Goal: Information Seeking & Learning: Learn about a topic

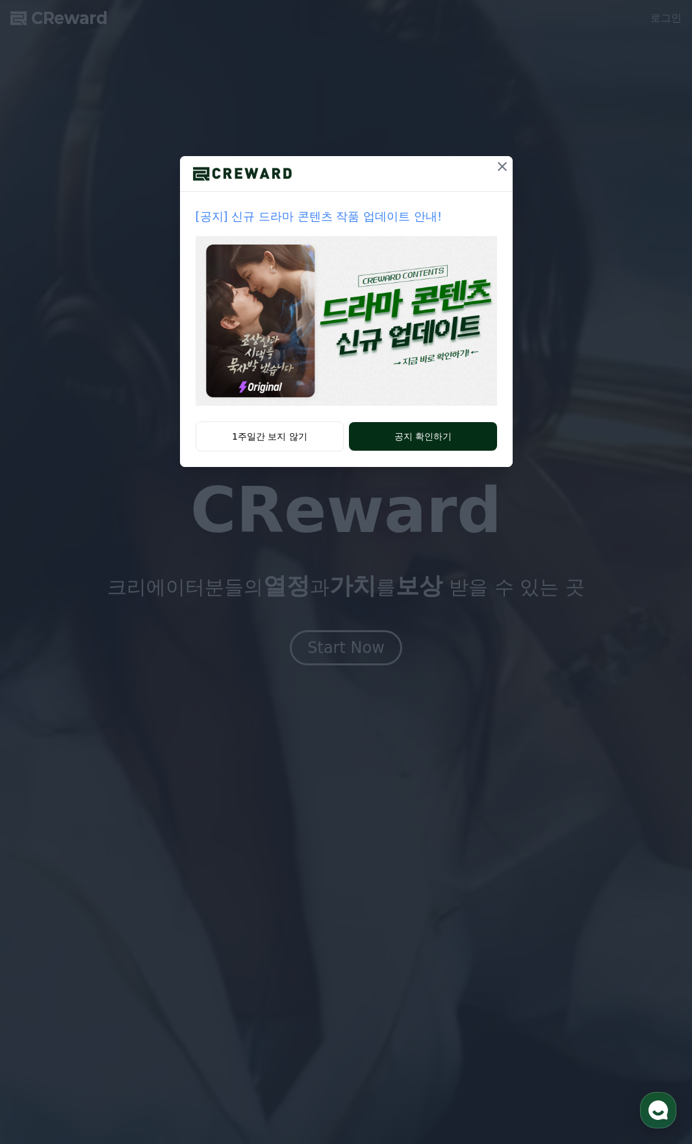
click at [395, 430] on button "공지 확인하기" at bounding box center [423, 436] width 148 height 29
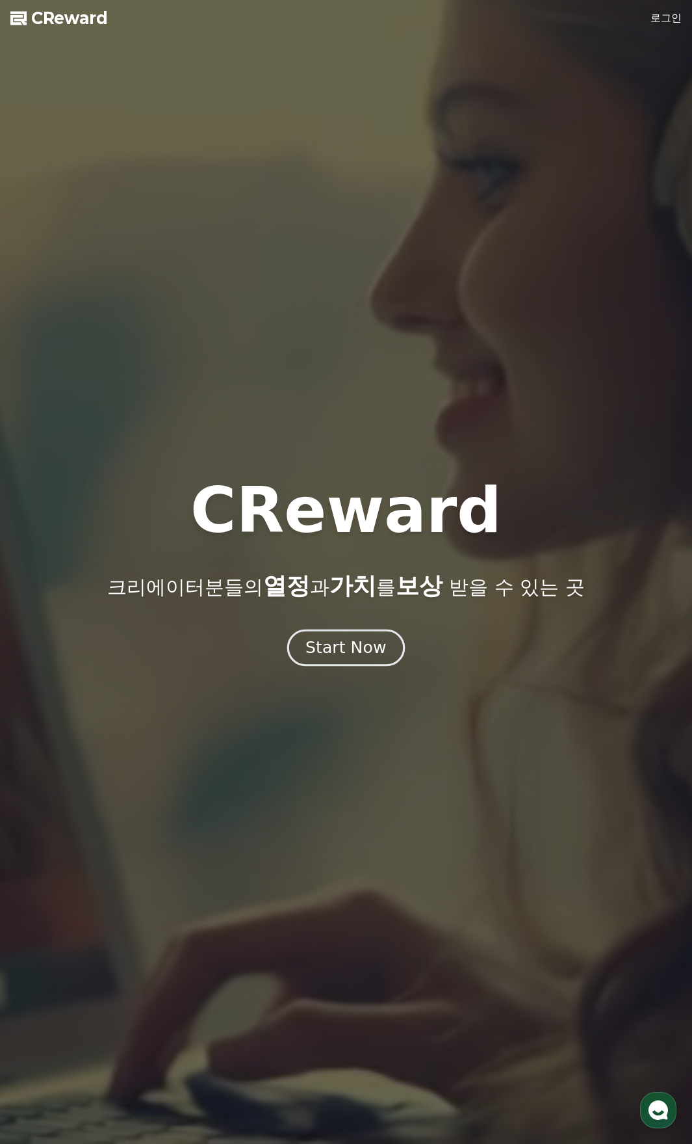
click at [363, 651] on div "Start Now" at bounding box center [346, 647] width 81 height 22
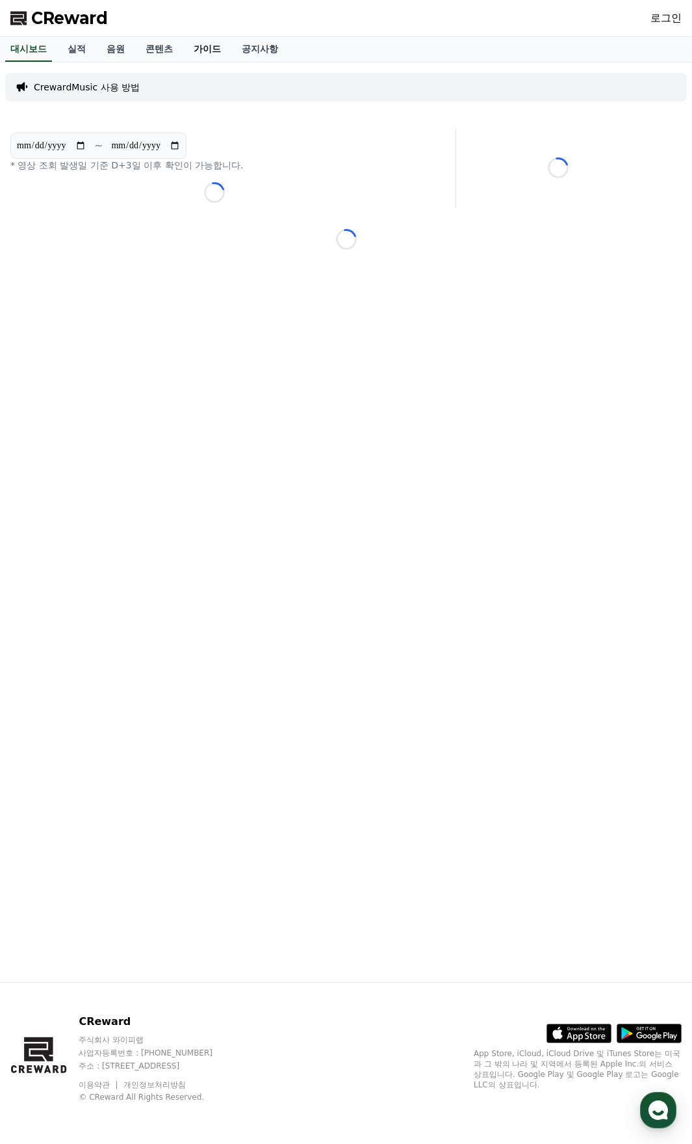
click at [209, 48] on link "가이드" at bounding box center [207, 49] width 48 height 25
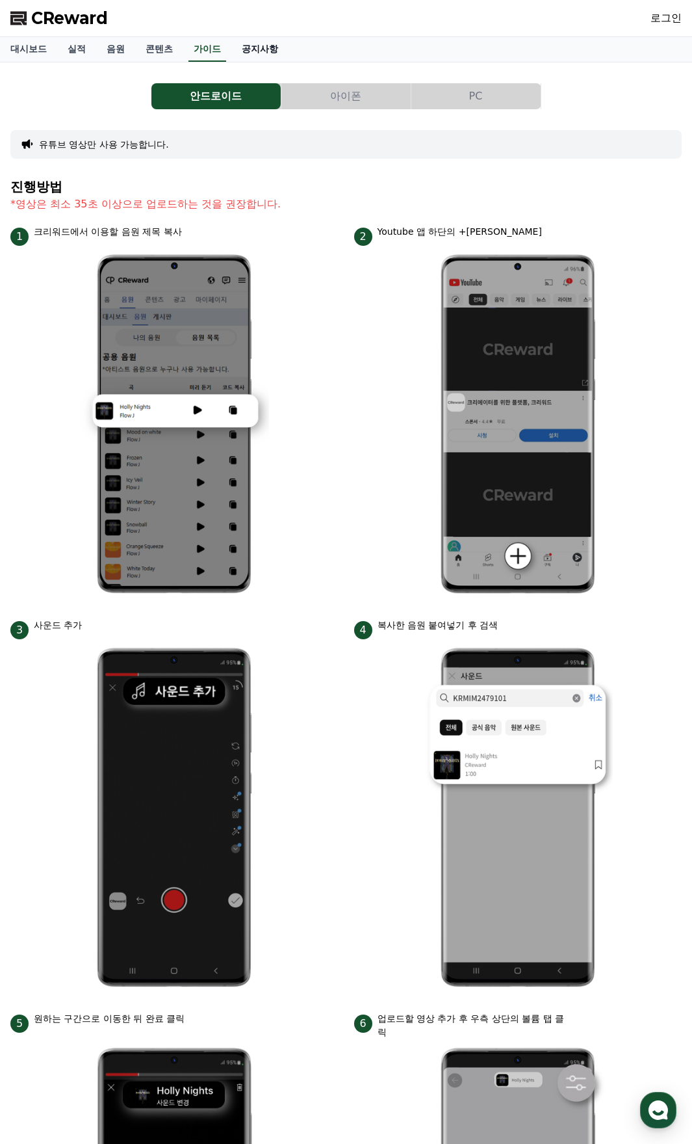
click at [280, 52] on link "공지사항" at bounding box center [259, 49] width 57 height 25
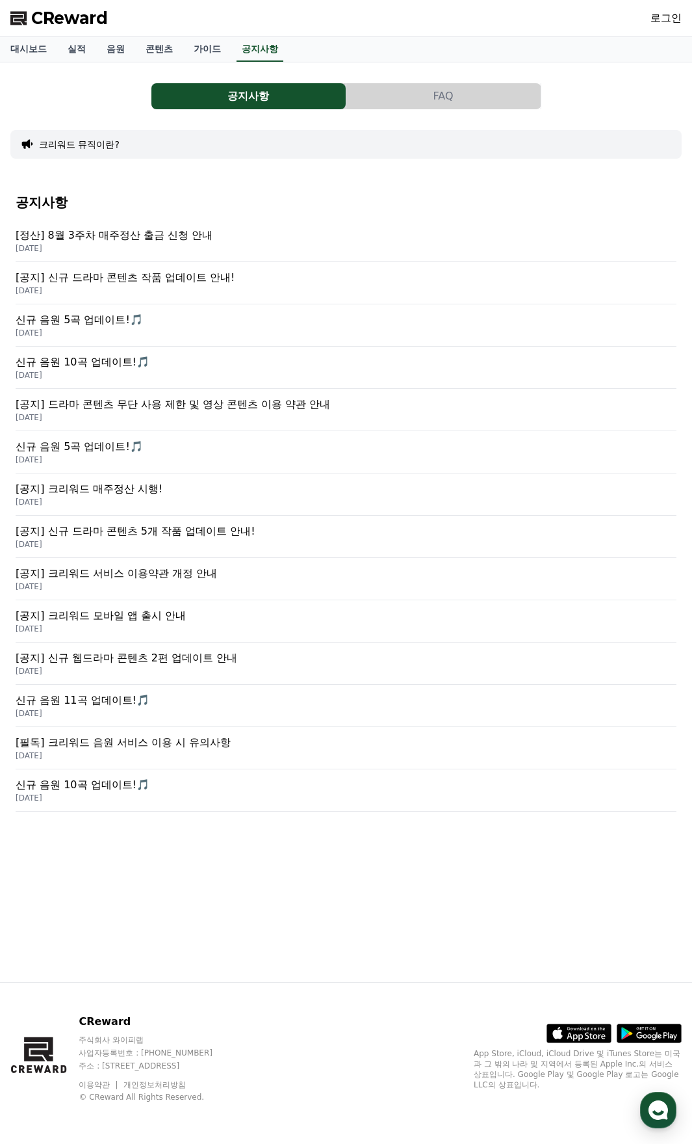
click at [199, 406] on p "[공지] 드라마 콘텐츠 무단 사용 제한 및 영상 콘텐츠 이용 약관 안내" at bounding box center [346, 405] width 661 height 16
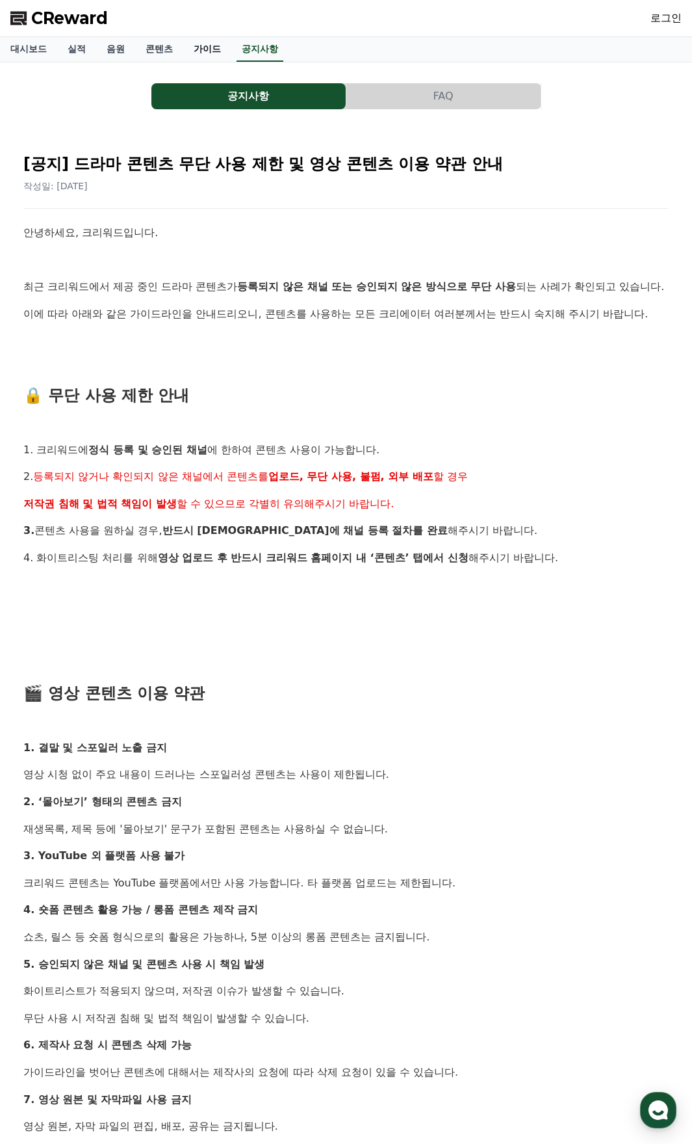
click at [205, 50] on link "가이드" at bounding box center [207, 49] width 48 height 25
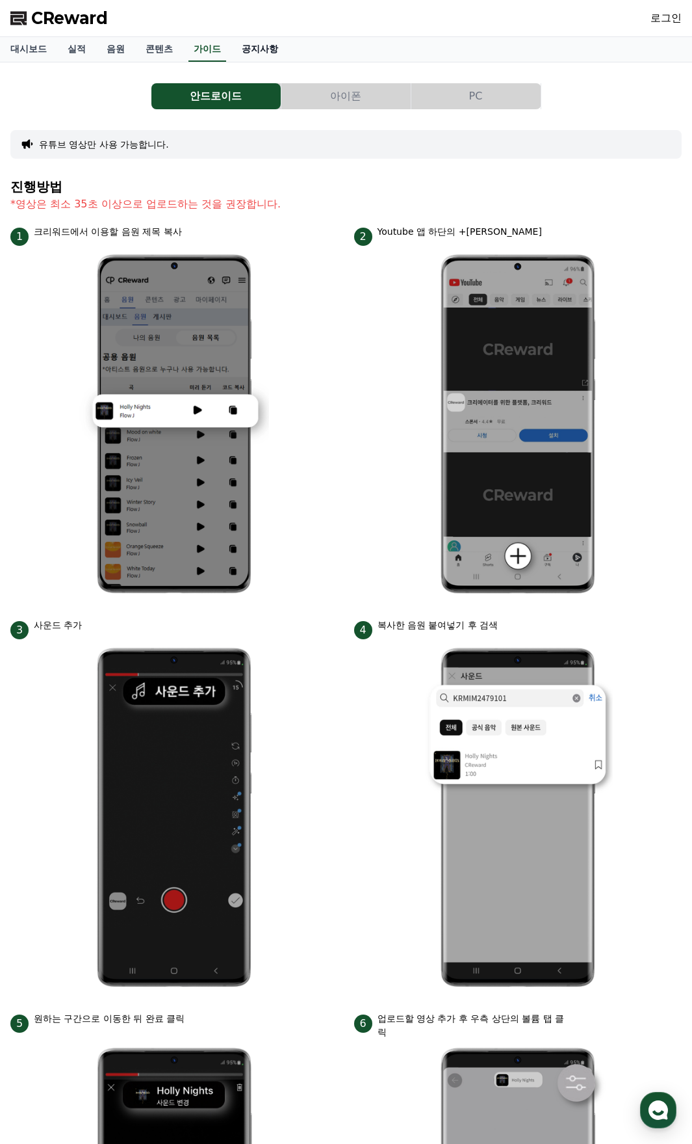
click at [265, 53] on link "공지사항" at bounding box center [259, 49] width 57 height 25
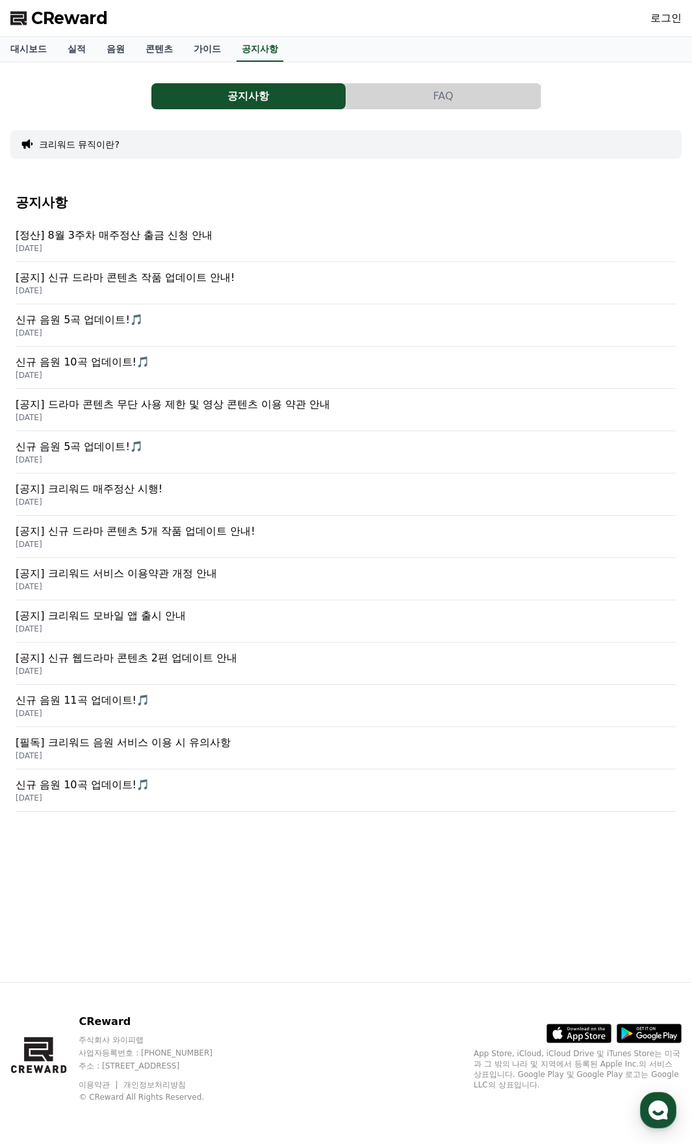
click at [149, 282] on p "[공지] 신규 드라마 콘텐츠 작품 업데이트 안내!" at bounding box center [346, 278] width 661 height 16
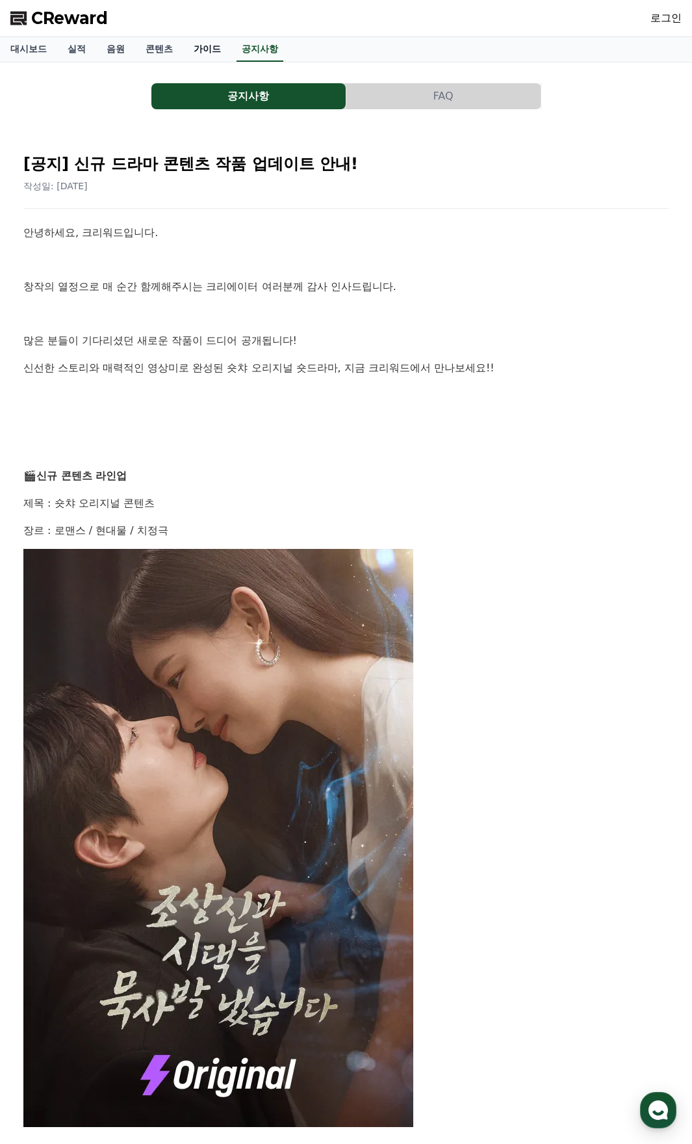
click at [207, 44] on link "가이드" at bounding box center [207, 49] width 48 height 25
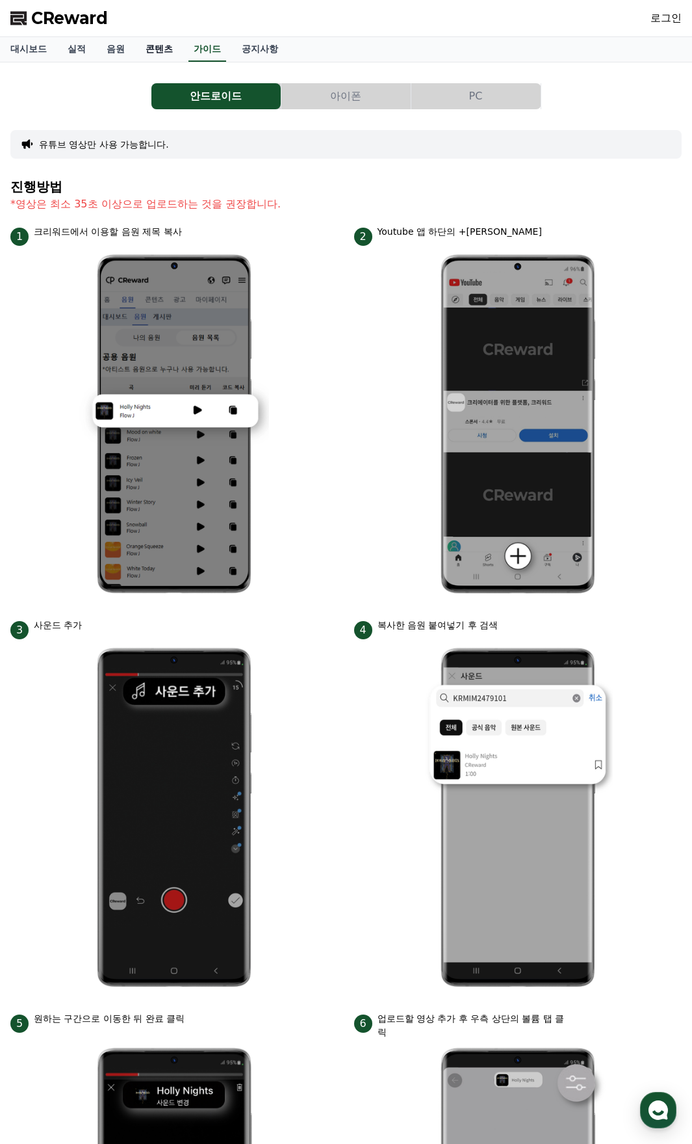
click at [163, 47] on link "콘텐츠" at bounding box center [159, 49] width 48 height 25
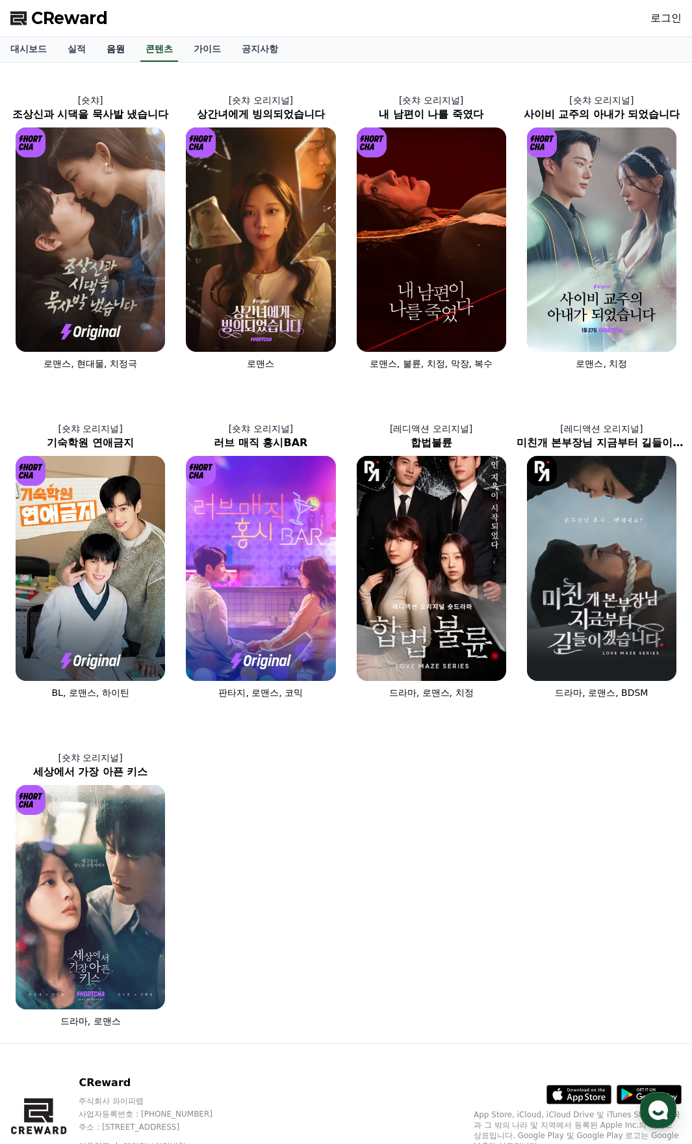
click at [114, 49] on link "음원" at bounding box center [115, 49] width 39 height 25
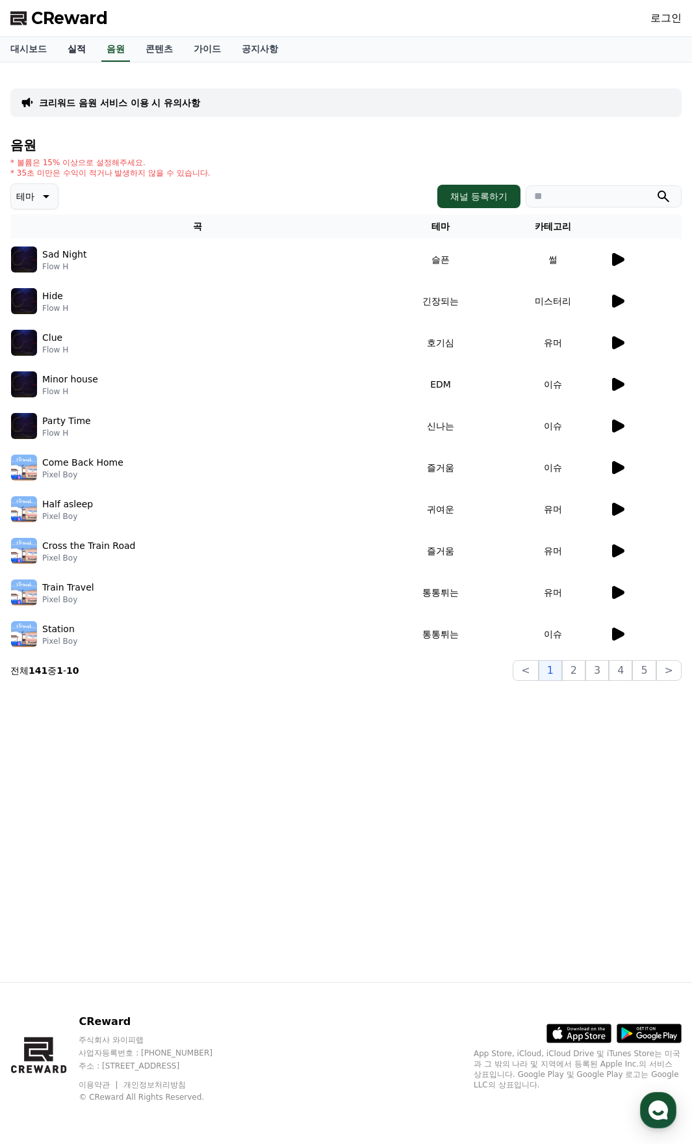
click at [72, 46] on link "실적" at bounding box center [76, 49] width 39 height 25
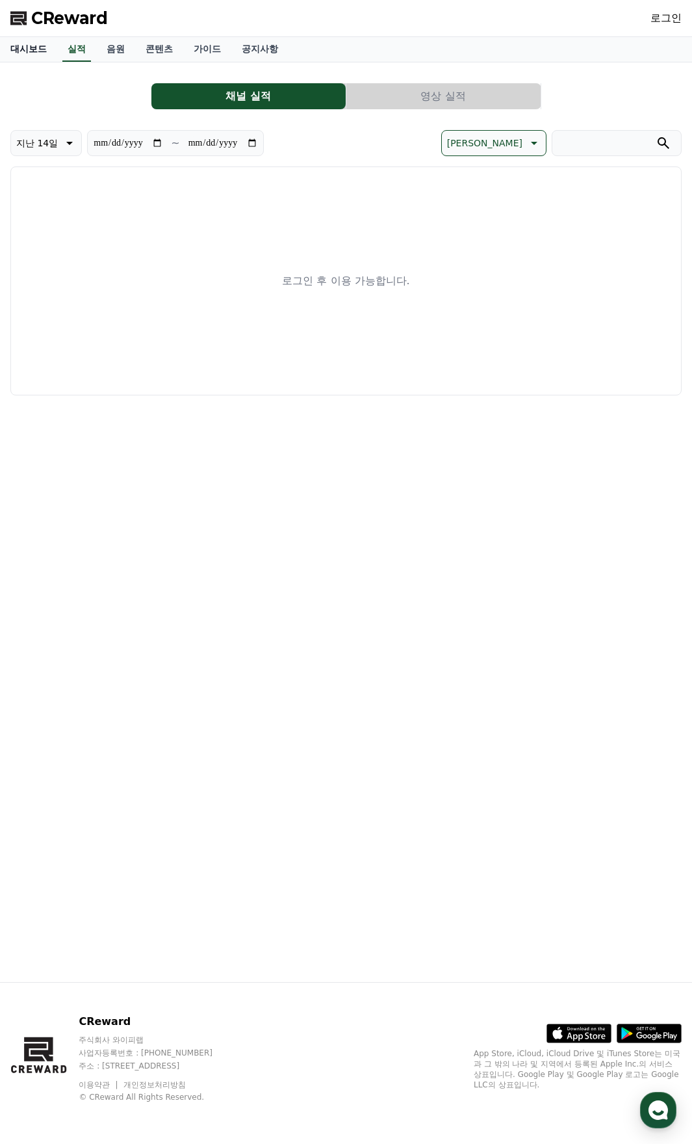
click at [29, 46] on link "대시보드" at bounding box center [28, 49] width 57 height 25
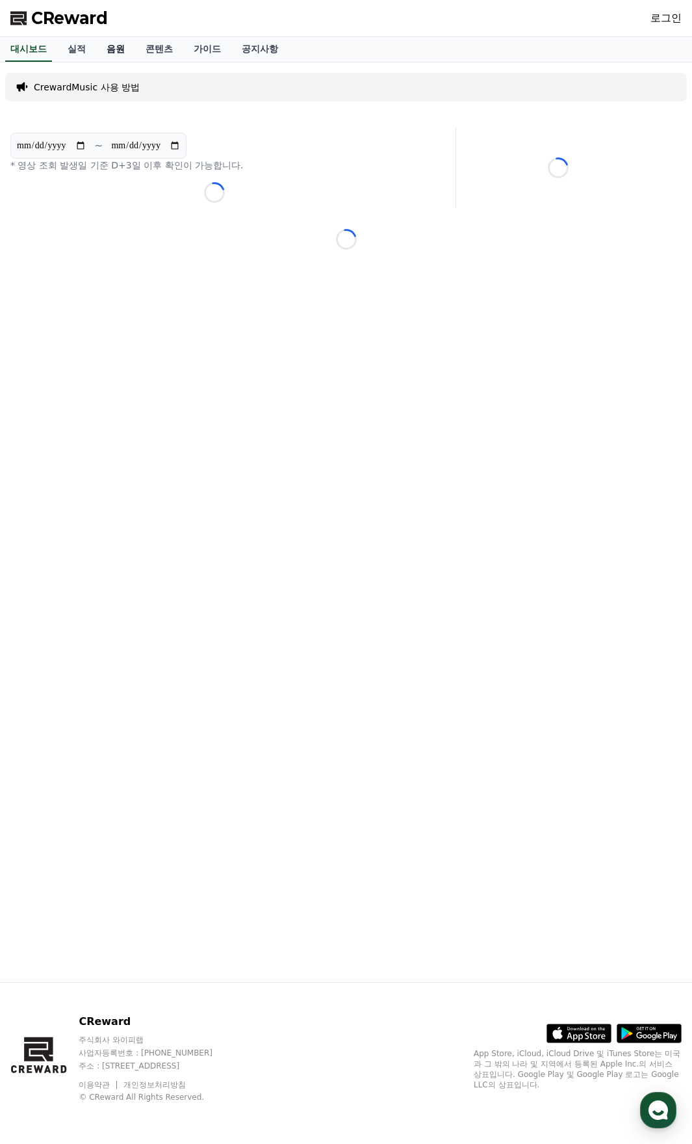
click at [114, 45] on link "음원" at bounding box center [115, 49] width 39 height 25
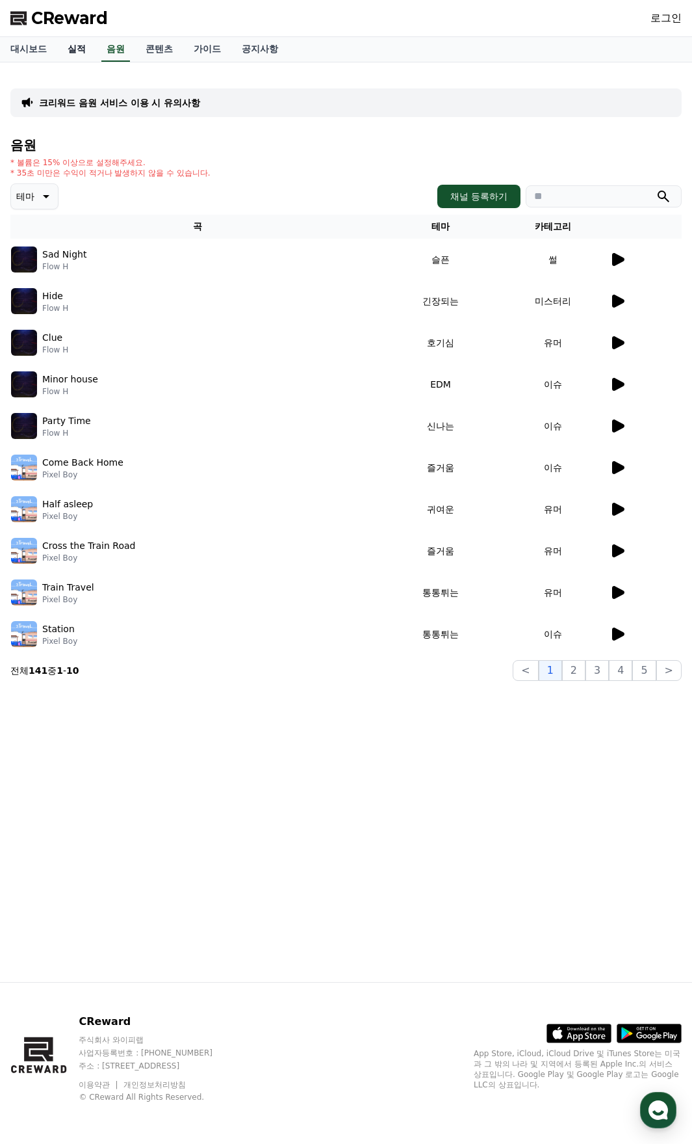
click at [75, 47] on link "실적" at bounding box center [76, 49] width 39 height 25
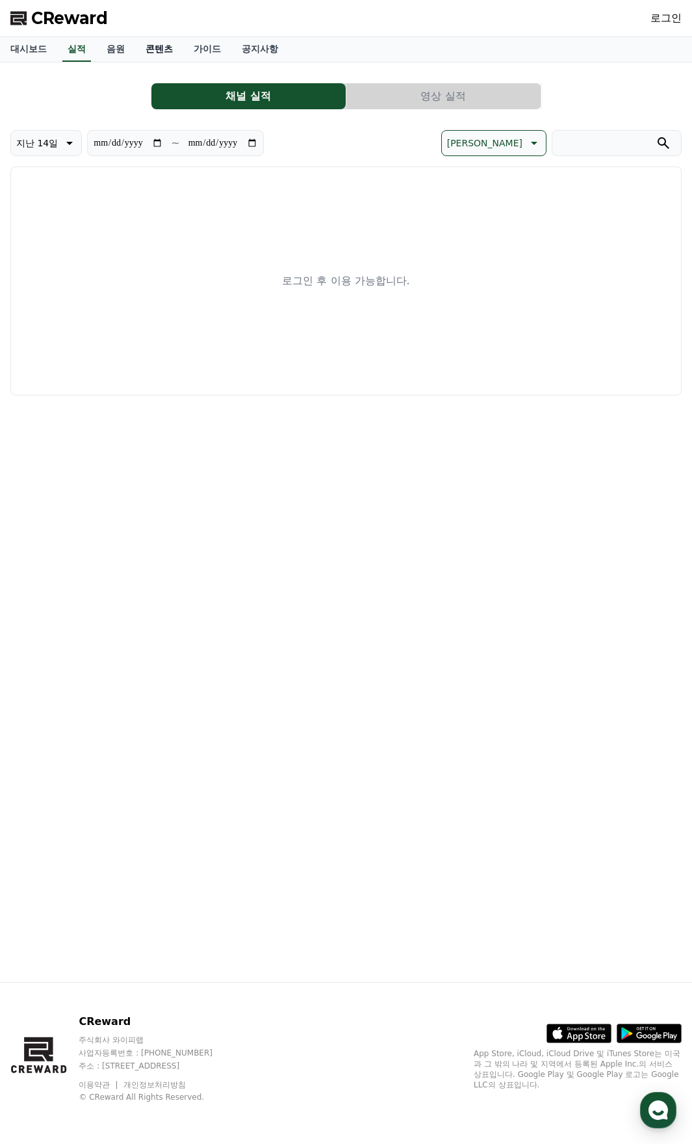
click at [167, 49] on link "콘텐츠" at bounding box center [159, 49] width 48 height 25
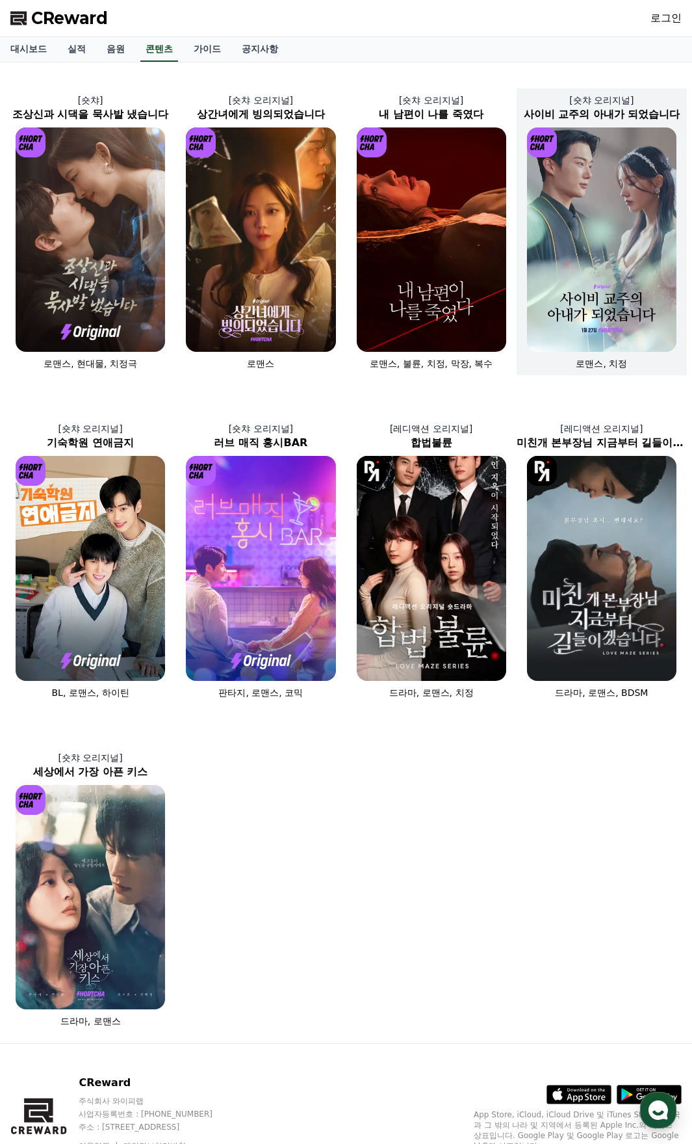
click at [623, 254] on img at bounding box center [602, 239] width 150 height 224
